Goal: Navigation & Orientation: Find specific page/section

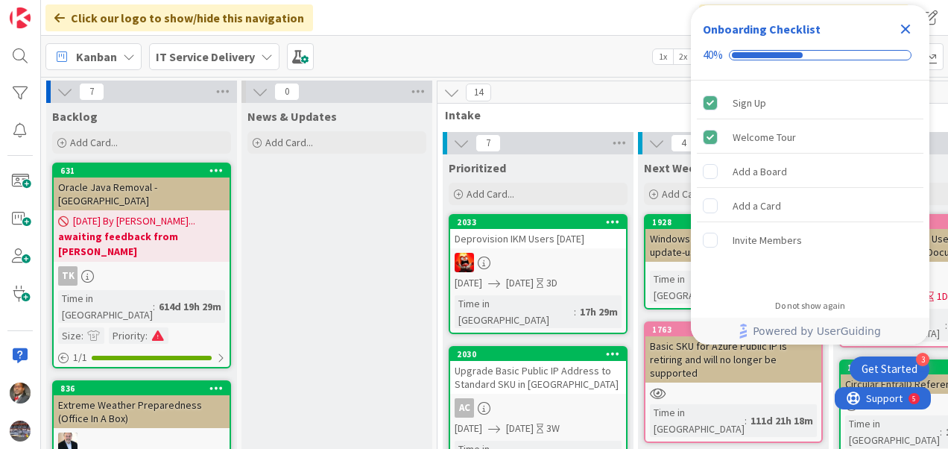
click at [910, 34] on icon "Close Checklist" at bounding box center [906, 29] width 18 height 18
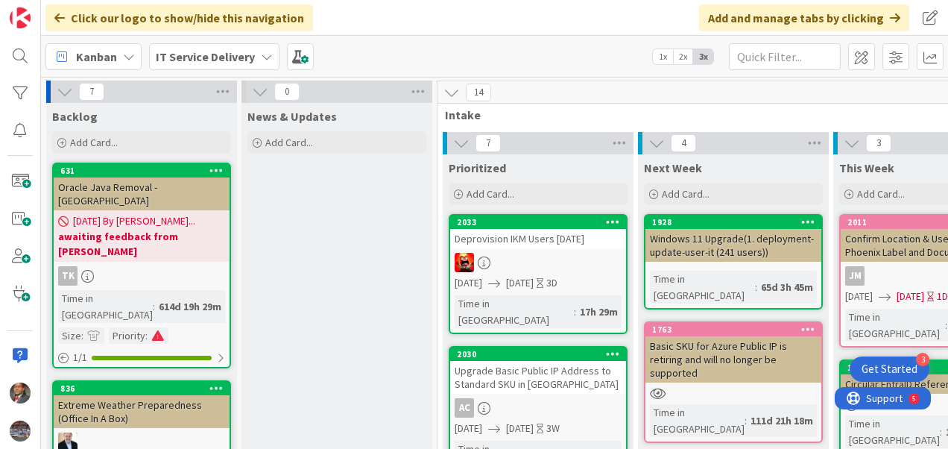
click at [261, 60] on icon at bounding box center [267, 57] width 12 height 12
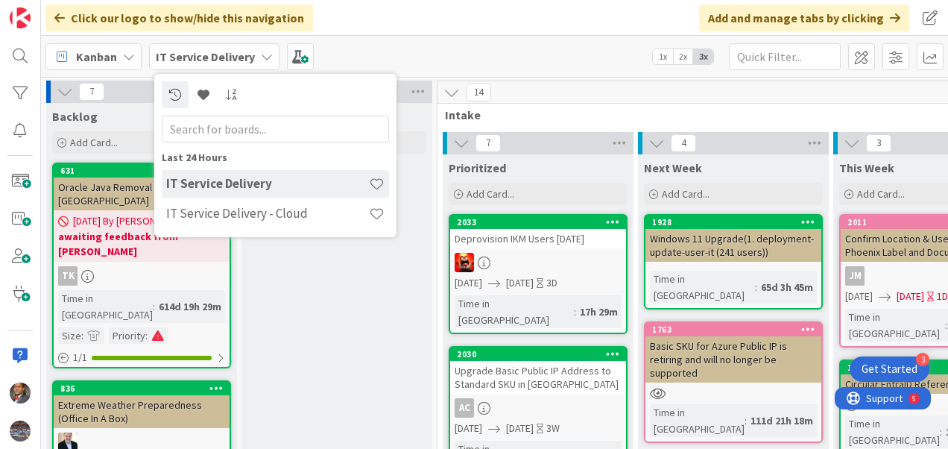
click at [236, 211] on h4 "IT Service Delivery - Cloud" at bounding box center [267, 213] width 203 height 15
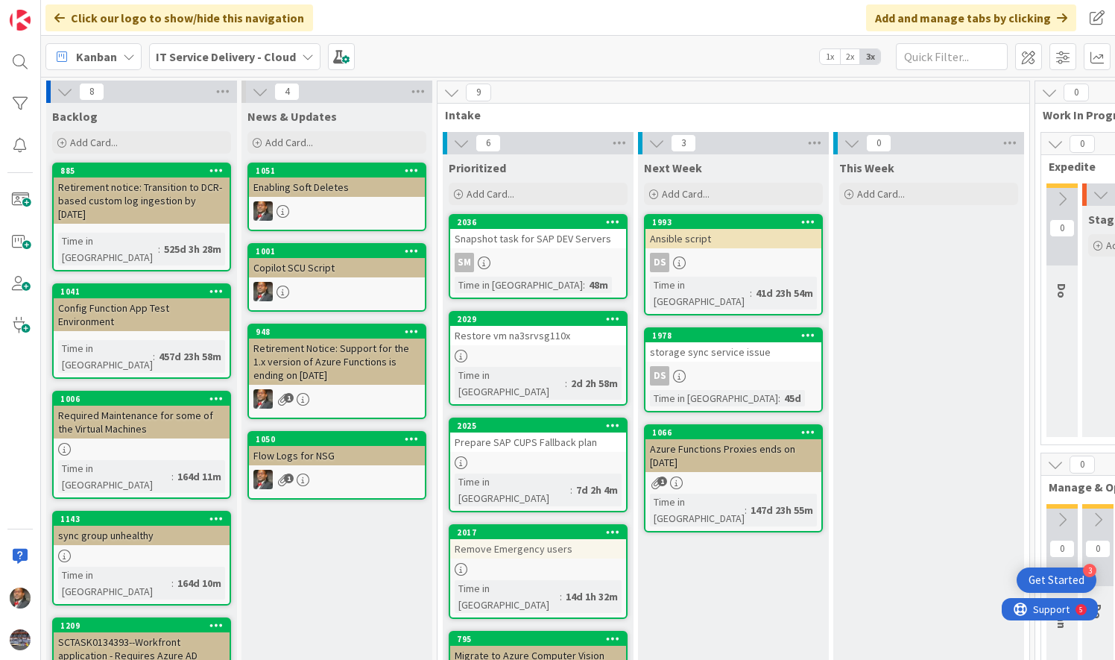
click at [500, 271] on div "SM" at bounding box center [538, 262] width 176 height 19
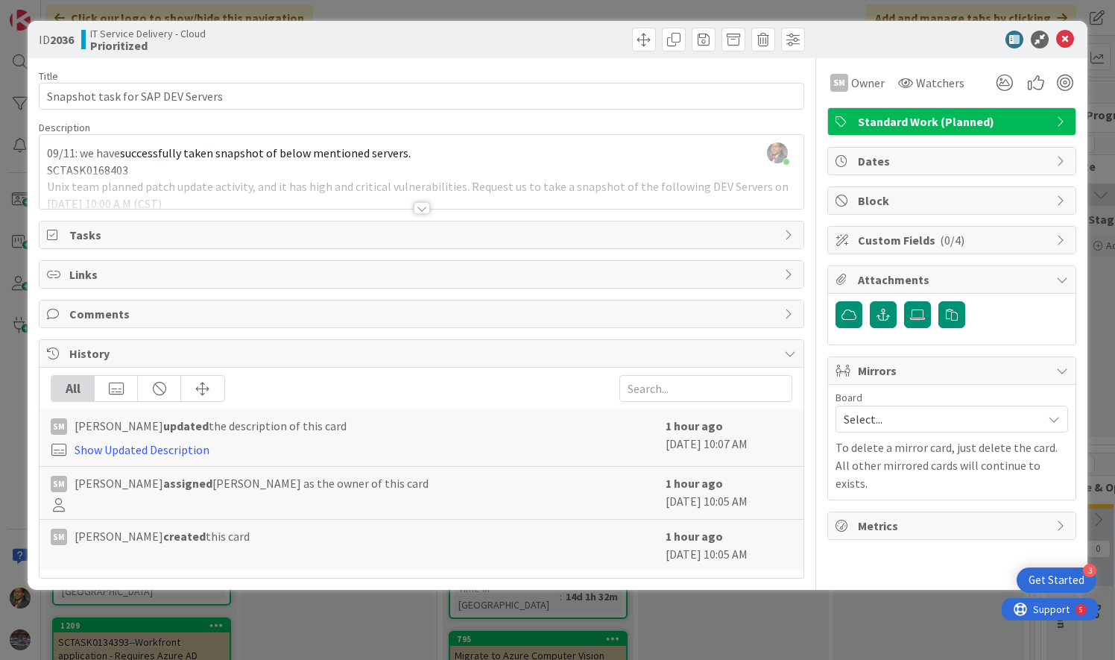
click at [432, 206] on div at bounding box center [421, 190] width 763 height 38
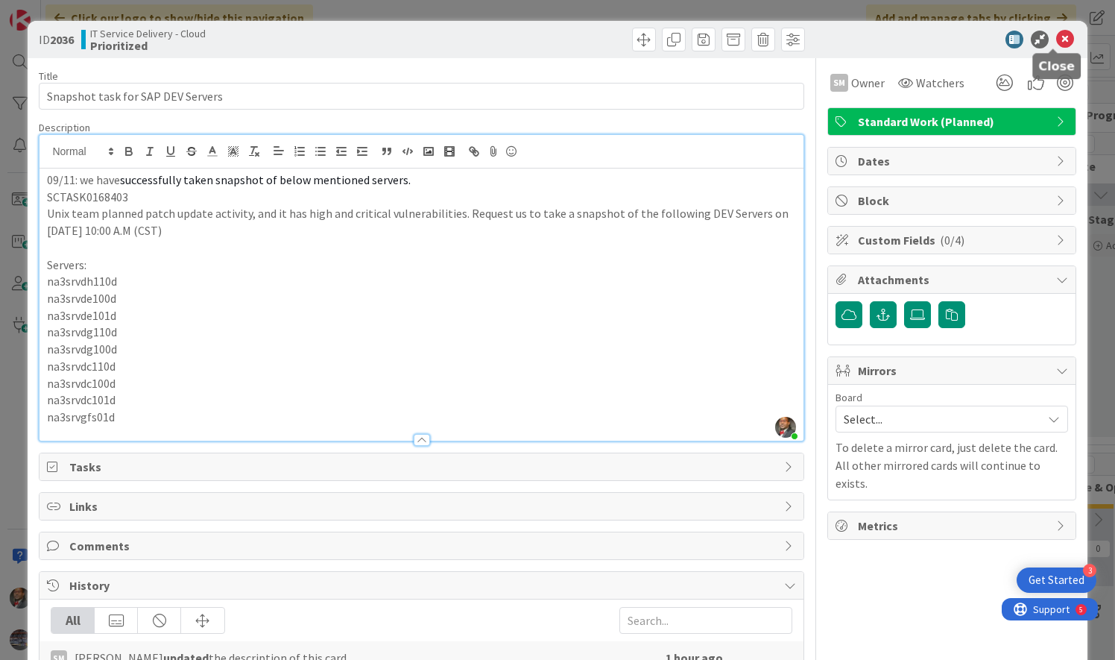
click at [947, 41] on icon at bounding box center [1065, 40] width 18 height 18
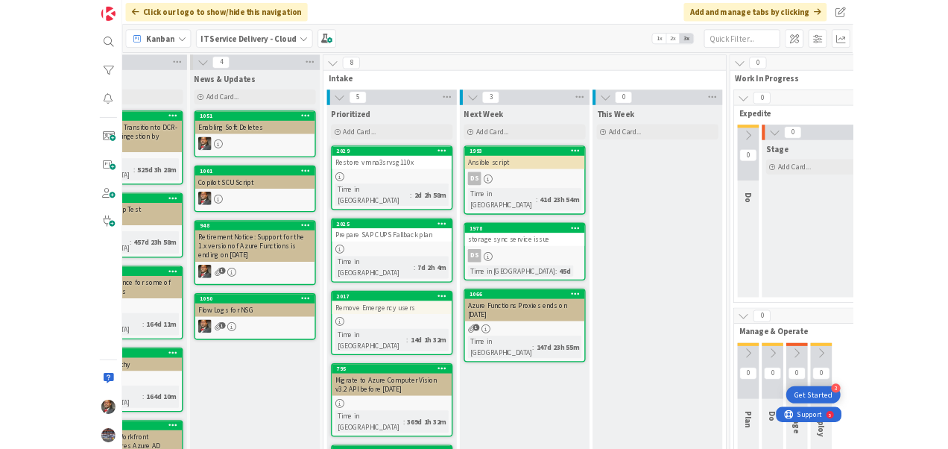
scroll to position [0, 103]
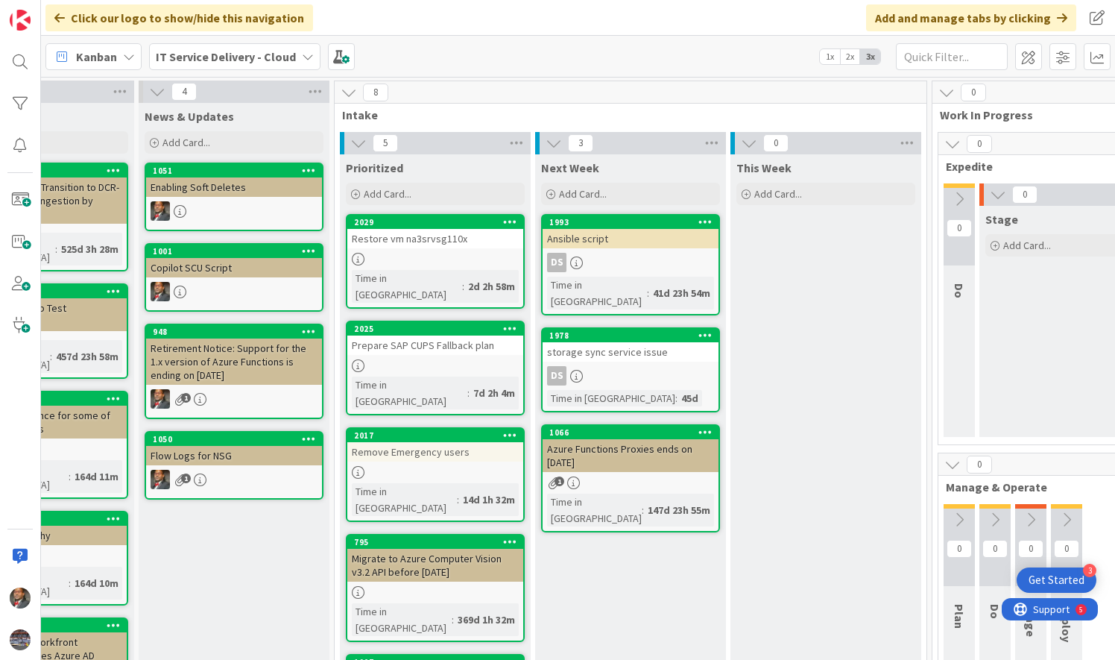
click at [635, 43] on div "Kanban IT Service Delivery - Cloud 1x 2x 3x" at bounding box center [578, 56] width 1074 height 41
